Goal: Transaction & Acquisition: Subscribe to service/newsletter

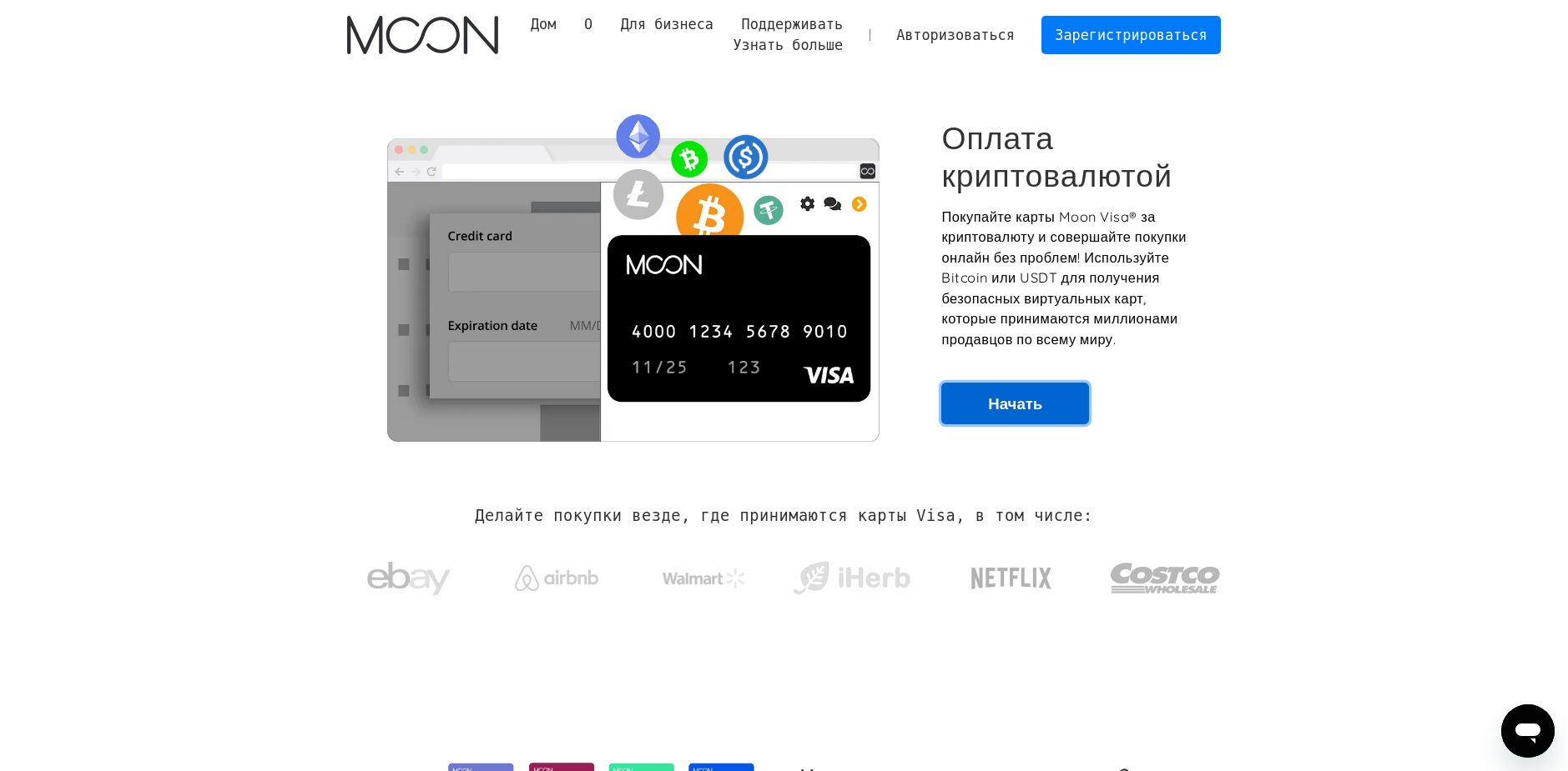
click at [1001, 401] on font "Начать" at bounding box center [1015, 403] width 55 height 20
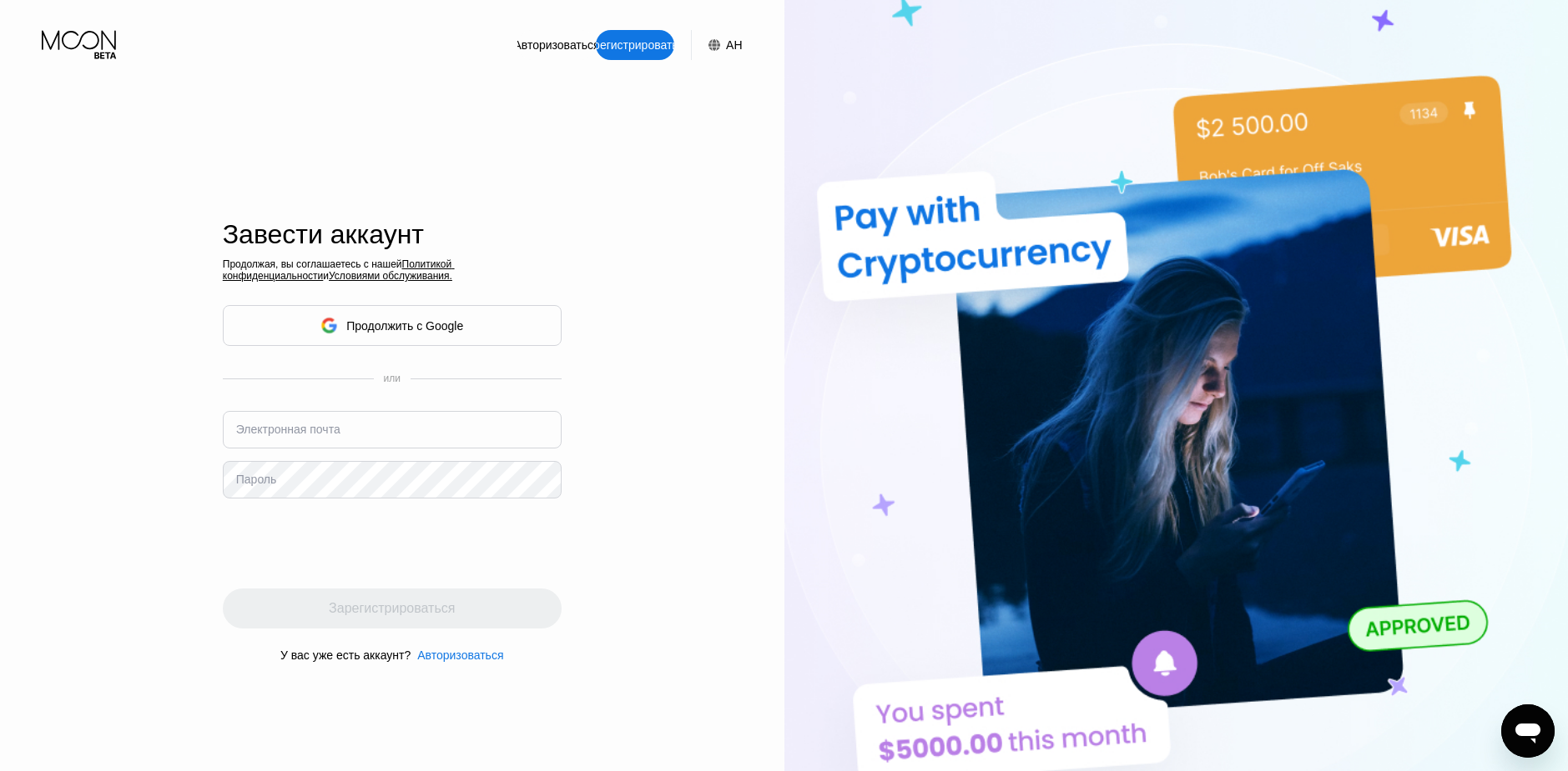
click at [375, 321] on font "Продолжить с Google" at bounding box center [405, 326] width 117 height 14
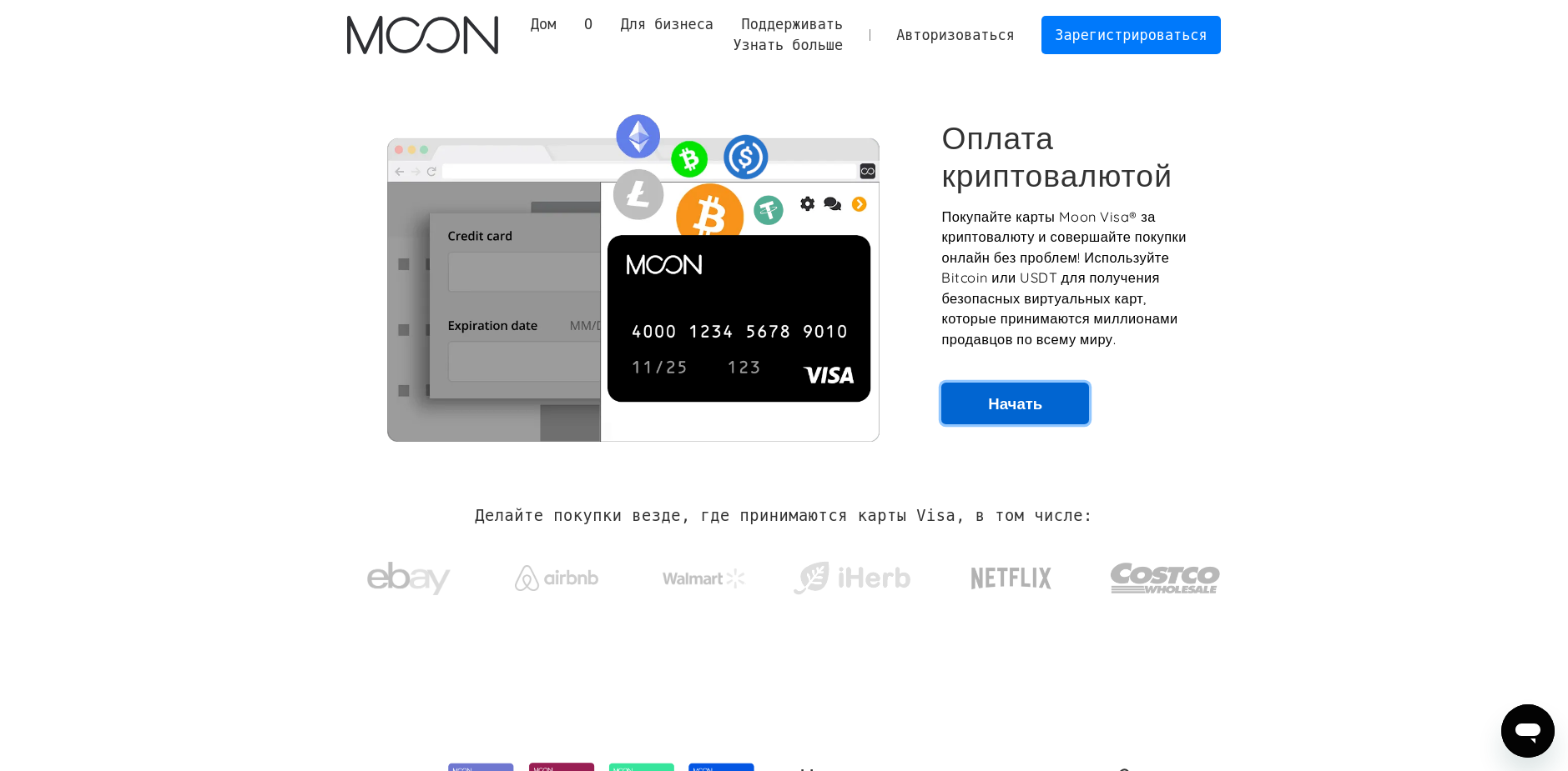
click at [994, 403] on font "Начать" at bounding box center [1015, 403] width 55 height 20
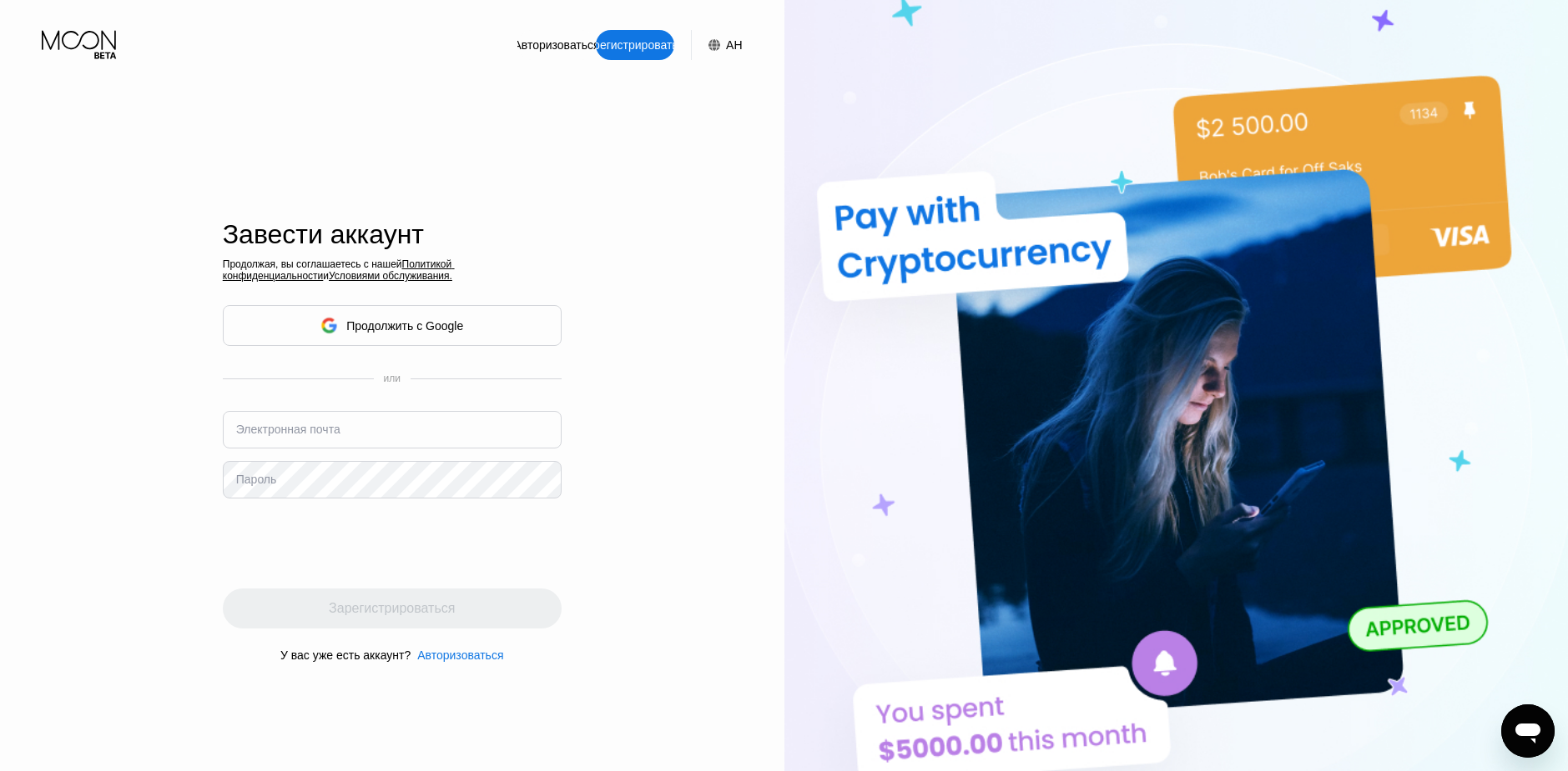
click at [467, 323] on div "Продолжить с Google" at bounding box center [392, 326] width 339 height 41
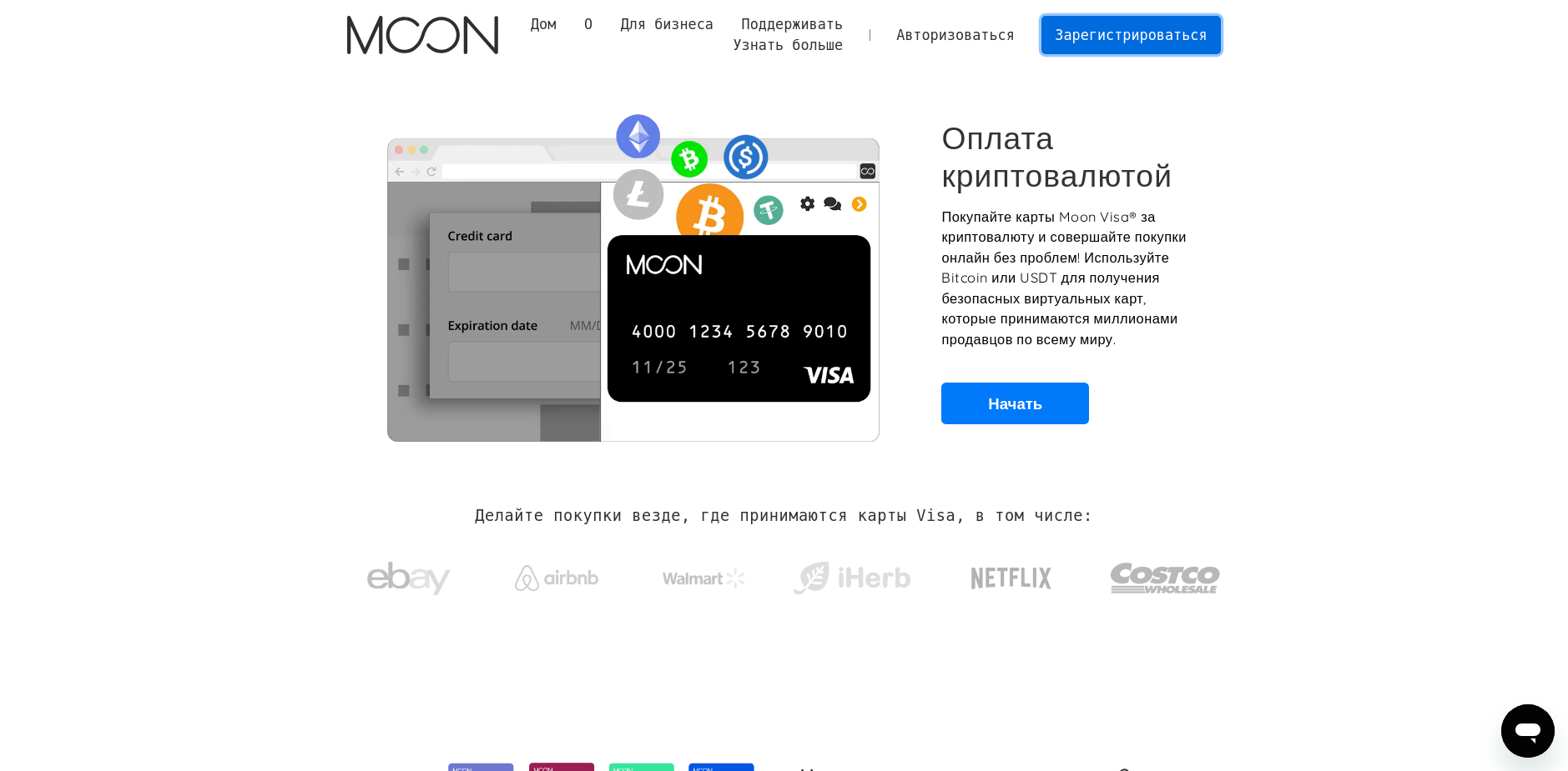
click at [1149, 22] on link "Зарегистрироваться" at bounding box center [1131, 34] width 180 height 38
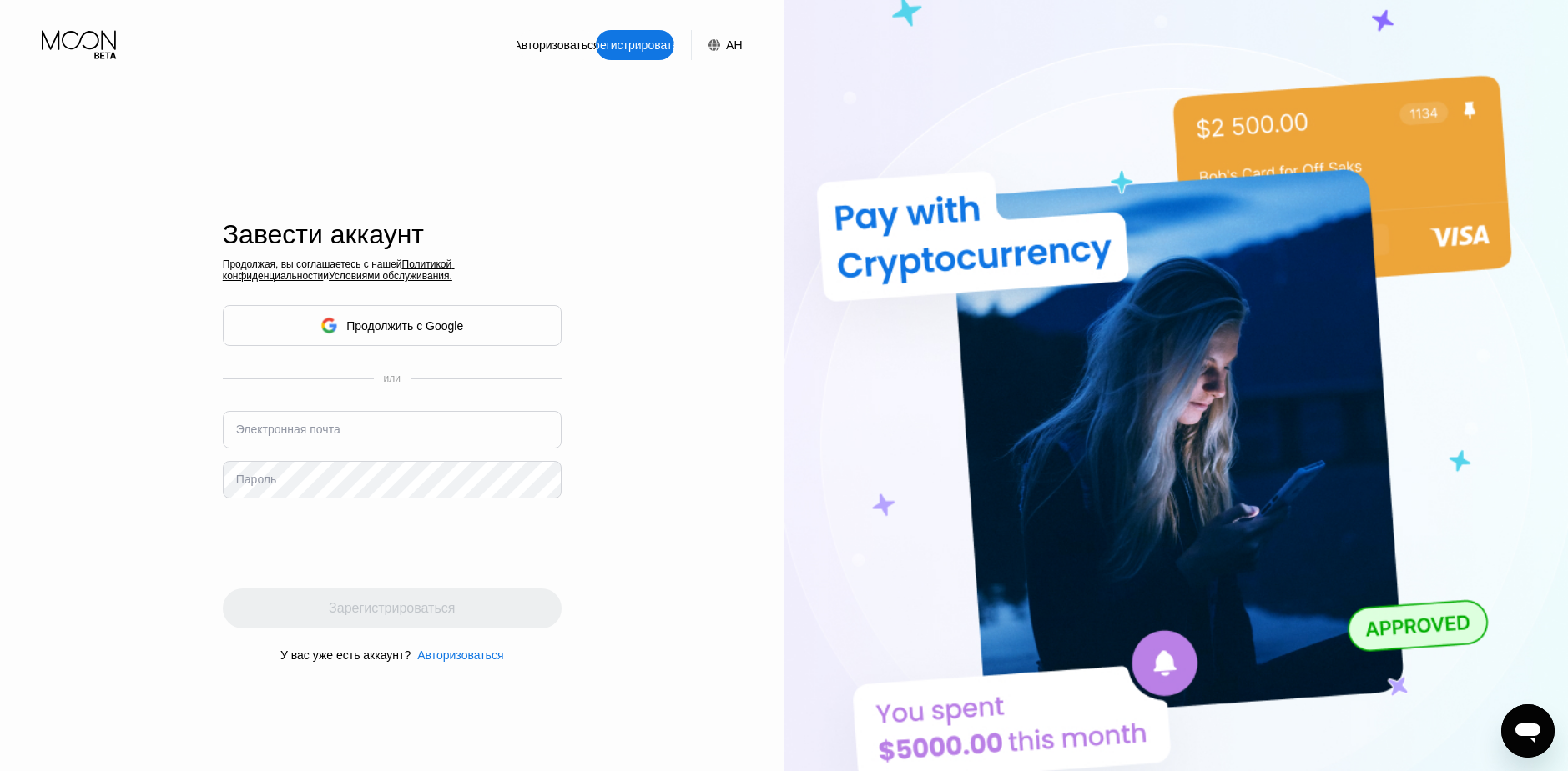
click at [729, 51] on font "АН" at bounding box center [733, 45] width 16 height 14
click at [691, 125] on img at bounding box center [699, 127] width 17 height 17
click at [694, 125] on img at bounding box center [699, 127] width 17 height 17
click at [731, 343] on div "Авторизоваться Зарегистрироваться АН Язык Выберите элемент Сохранять Завести ак…" at bounding box center [392, 424] width 784 height 849
click at [636, 260] on div "Авторизоваться Зарегистрироваться АН Язык Выберите элемент Сохранять Завести ак…" at bounding box center [392, 424] width 784 height 849
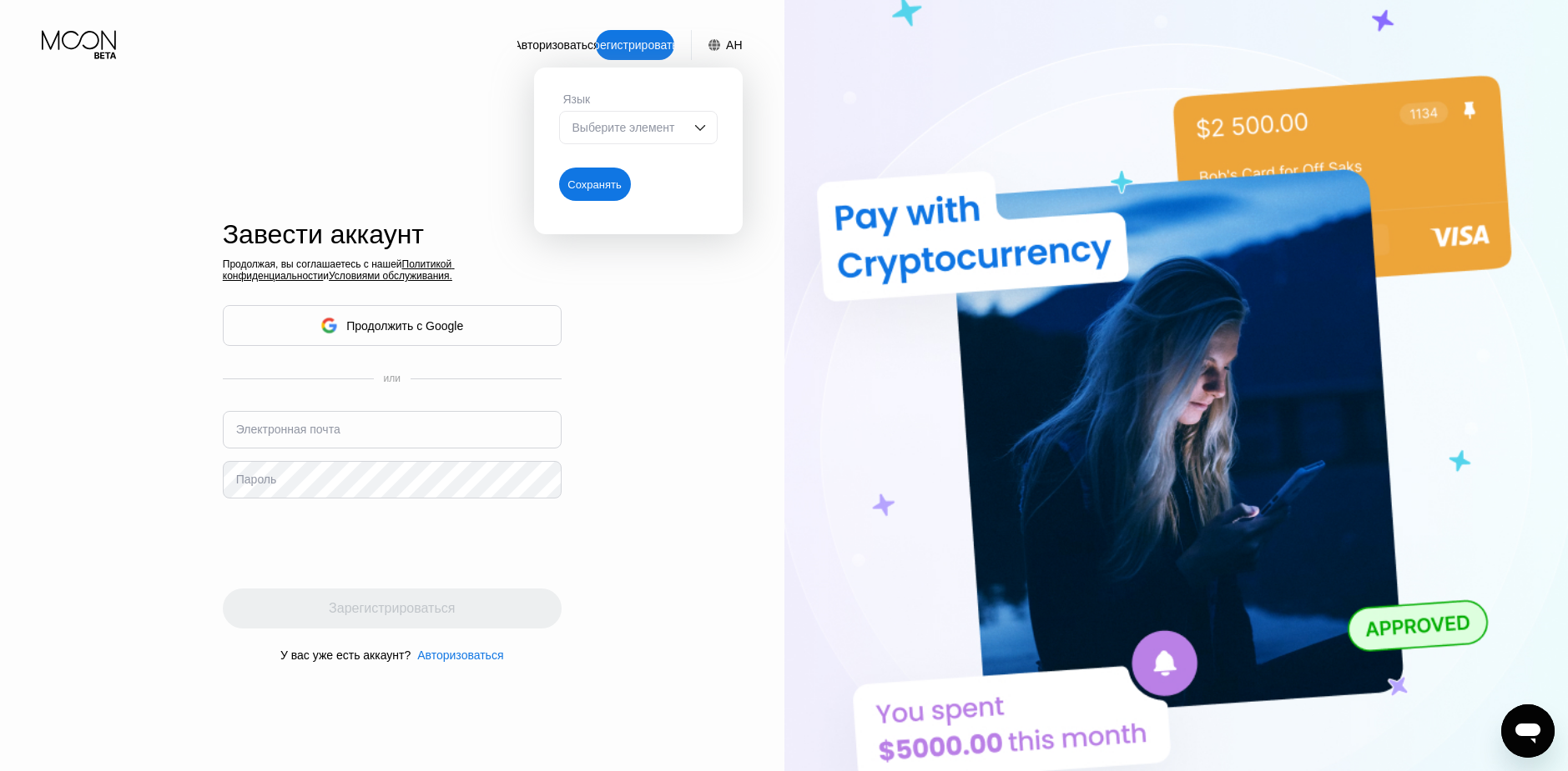
click at [728, 51] on font "АН" at bounding box center [733, 45] width 16 height 14
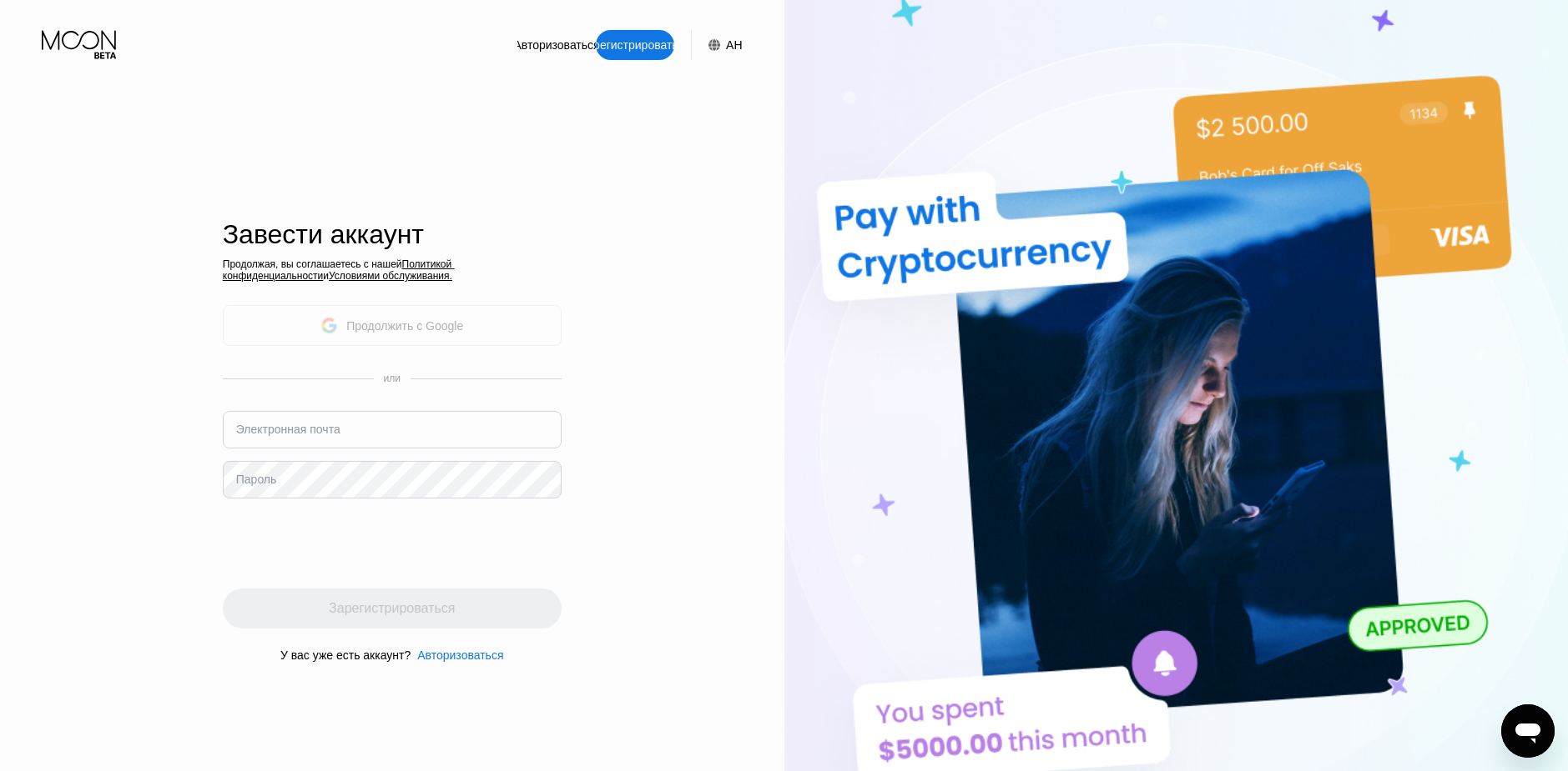
click at [417, 316] on div "Продолжить с Google" at bounding box center [392, 325] width 142 height 26
